Goal: Check status: Check status

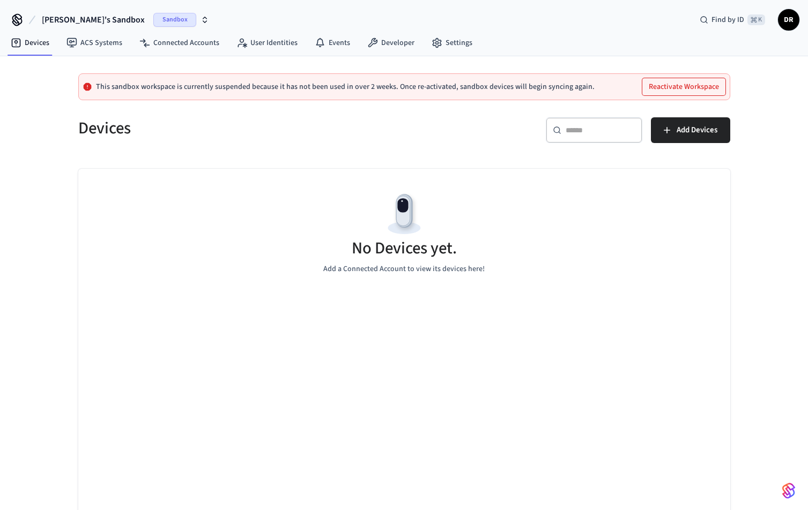
click at [153, 18] on span "Sandbox" at bounding box center [174, 20] width 43 height 14
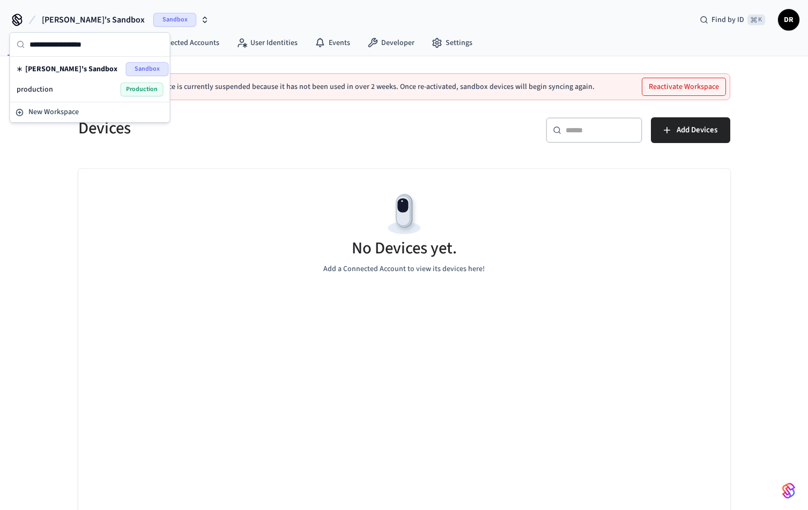
click at [102, 90] on div "production Production" at bounding box center [90, 90] width 147 height 14
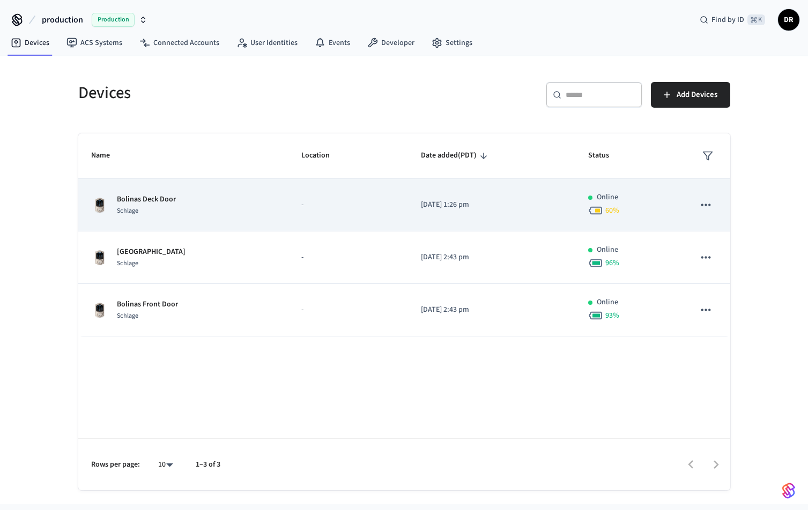
click at [713, 207] on button "sticky table" at bounding box center [705, 205] width 23 height 23
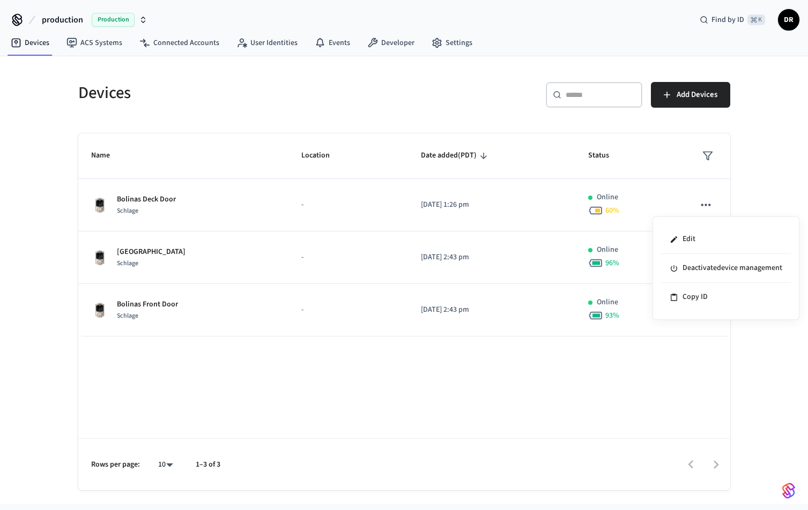
click at [751, 181] on div at bounding box center [404, 255] width 808 height 510
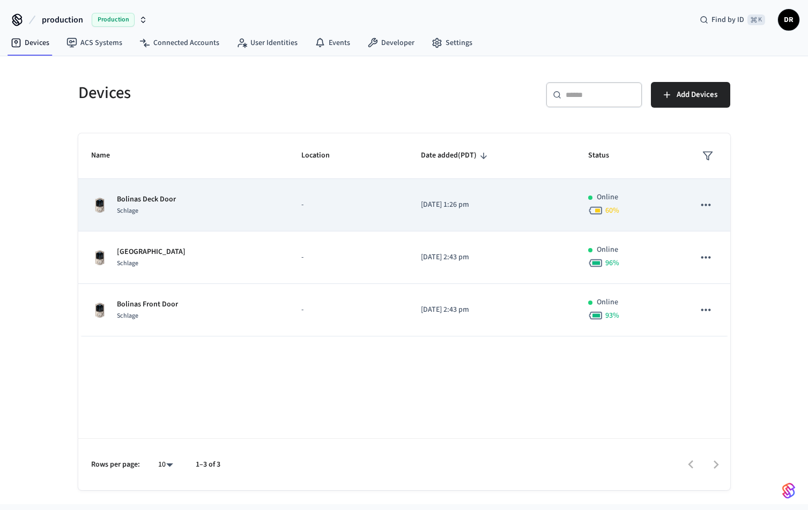
click at [705, 205] on icon "sticky table" at bounding box center [705, 205] width 9 height 2
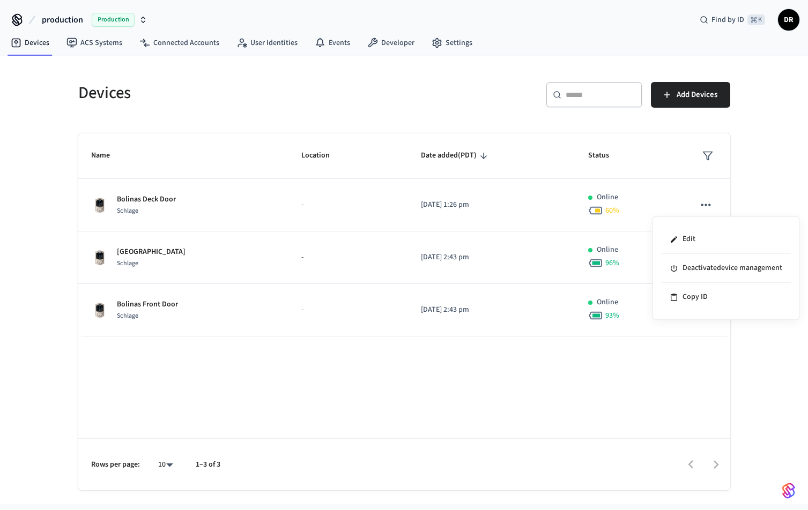
click at [140, 202] on div at bounding box center [404, 255] width 808 height 510
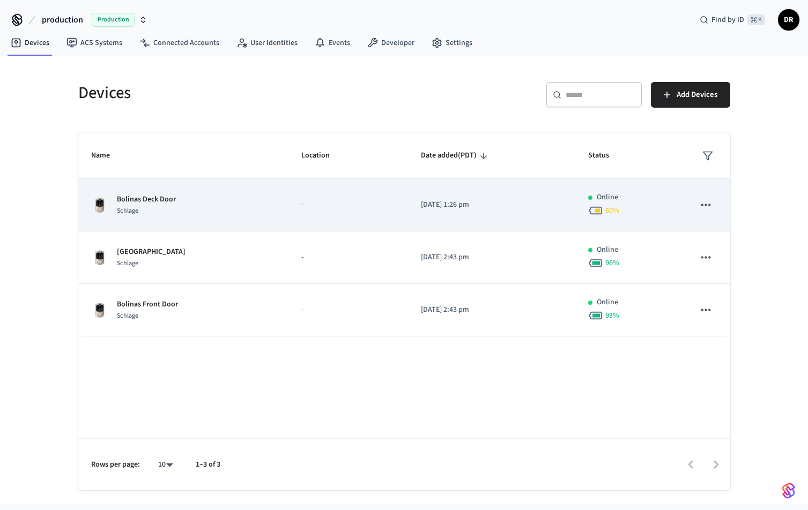
click at [101, 202] on img "sticky table" at bounding box center [99, 205] width 17 height 17
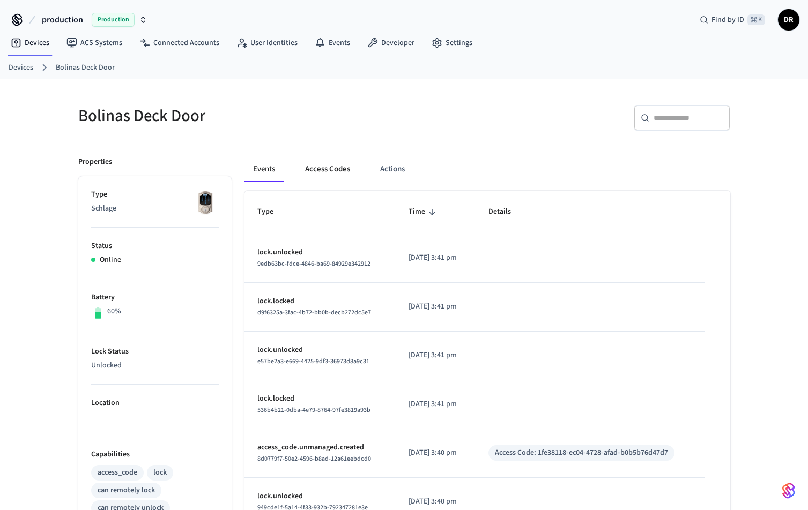
click at [321, 168] on button "Access Codes" at bounding box center [327, 170] width 62 height 26
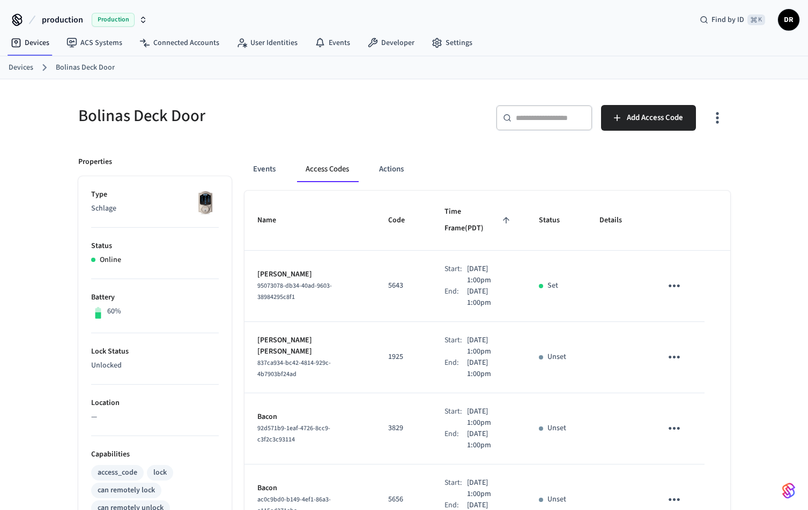
click at [28, 66] on link "Devices" at bounding box center [21, 67] width 25 height 11
